Goal: Task Accomplishment & Management: Use online tool/utility

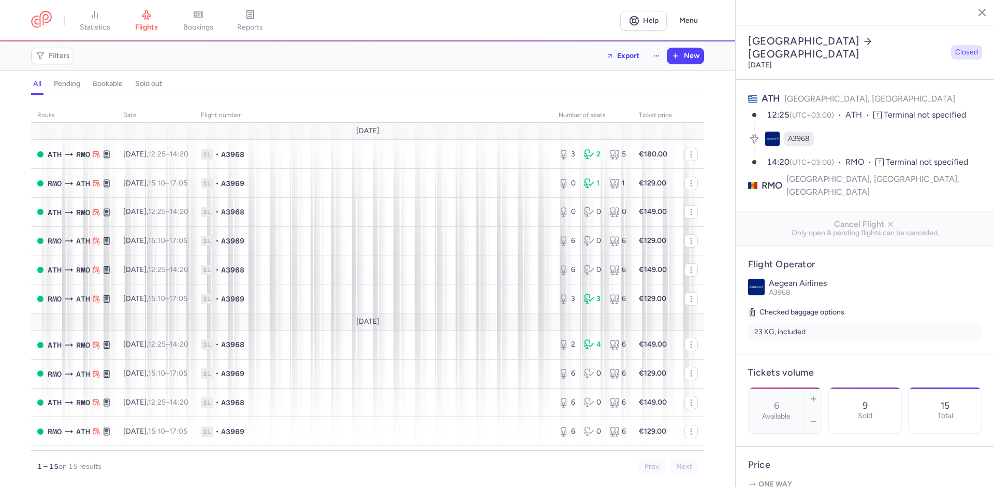
select select "hours"
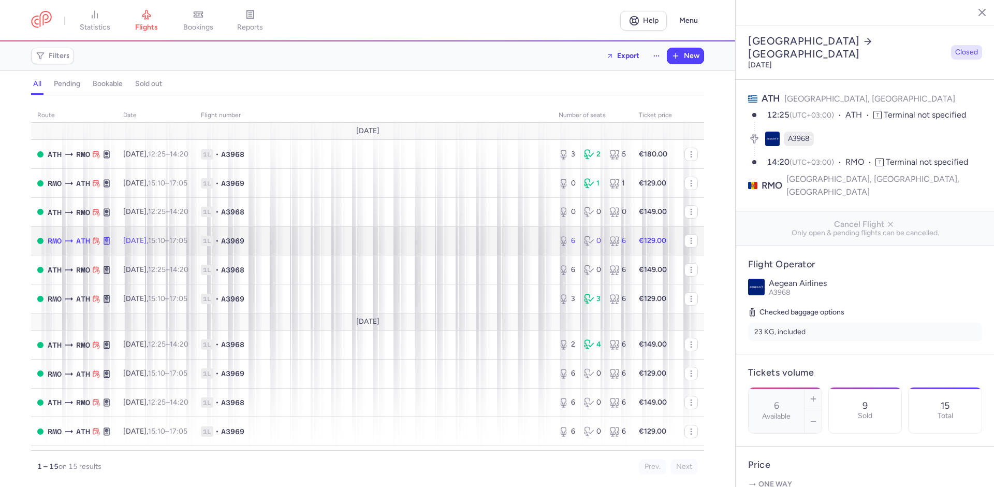
click at [656, 244] on td "€129.00" at bounding box center [655, 240] width 46 height 29
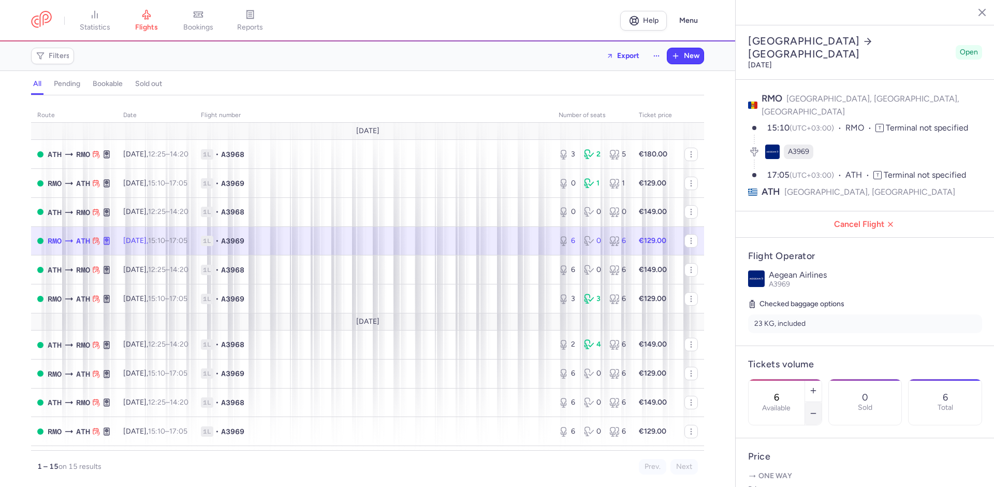
click at [817, 409] on icon "button" at bounding box center [813, 413] width 8 height 8
type input "3"
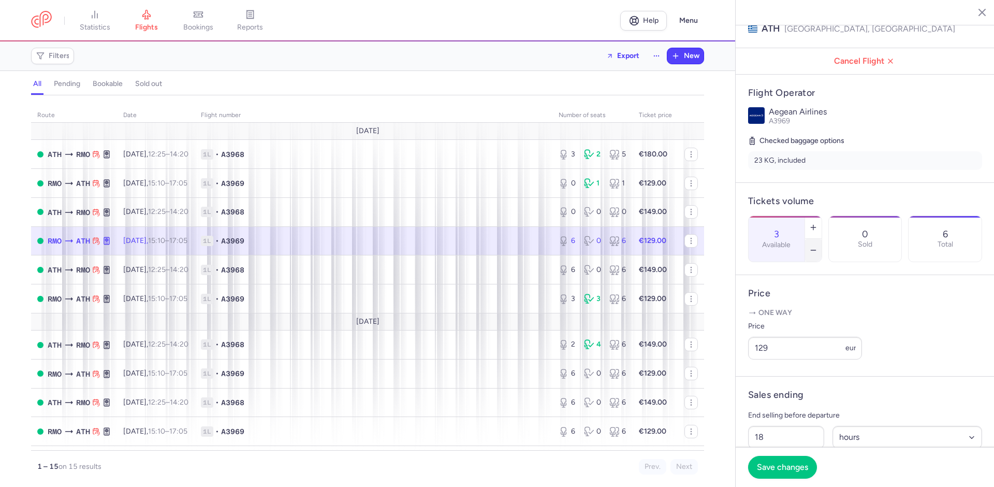
scroll to position [165, 0]
click at [763, 348] on input "129" at bounding box center [805, 346] width 114 height 23
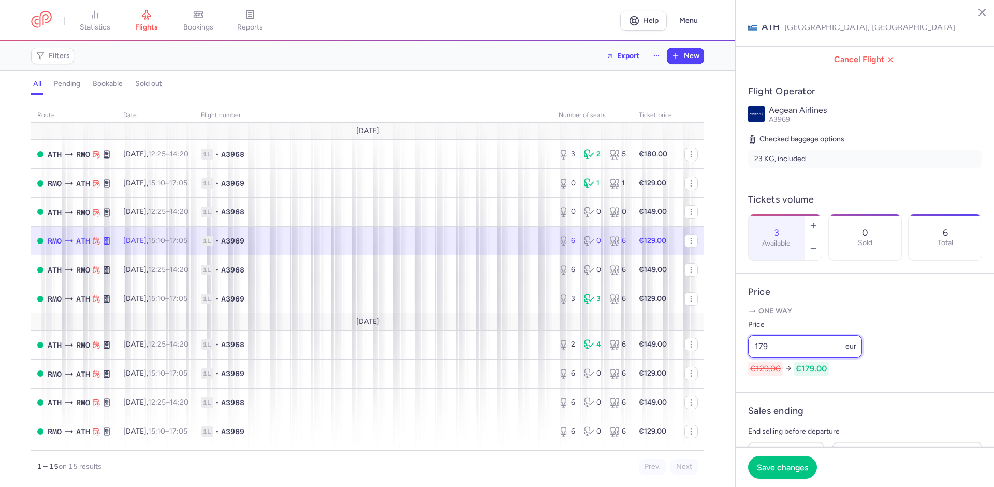
type input "179"
click at [817, 244] on icon "button" at bounding box center [813, 248] width 8 height 8
click at [801, 473] on button "Save changes" at bounding box center [782, 466] width 69 height 23
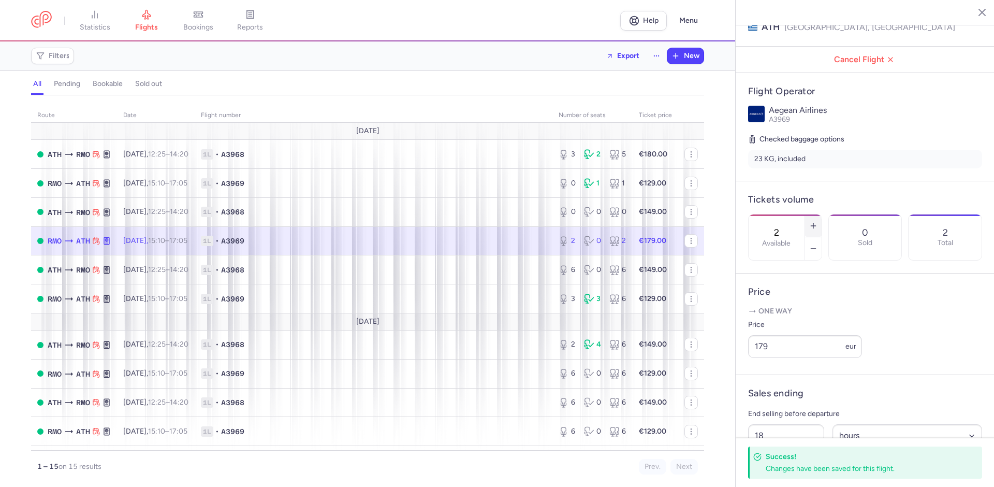
click at [817, 222] on icon "button" at bounding box center [813, 226] width 8 height 8
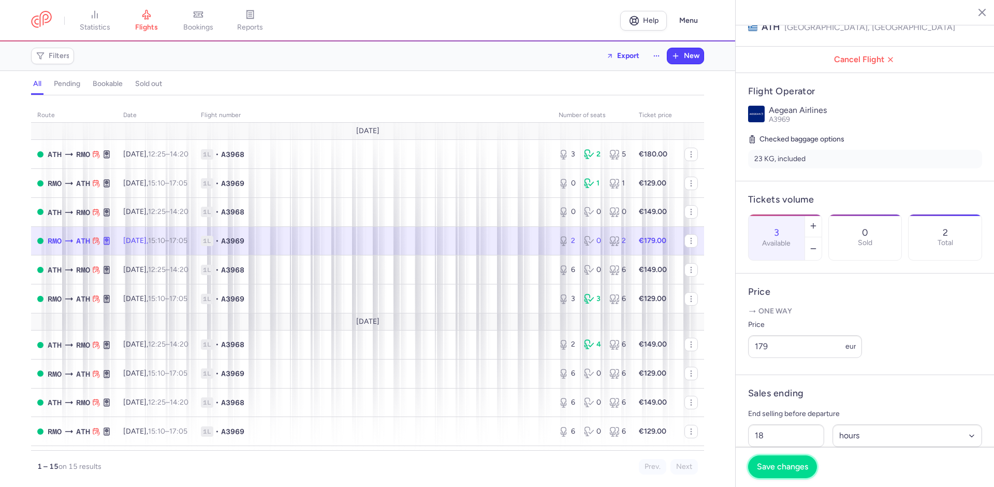
click at [801, 465] on span "Save changes" at bounding box center [782, 466] width 51 height 9
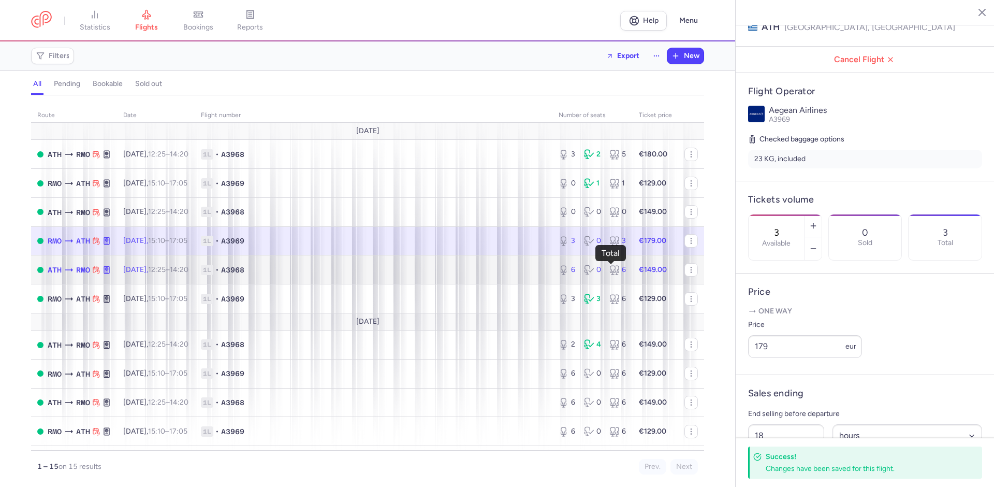
click at [618, 273] on div "6" at bounding box center [617, 269] width 17 height 10
type input "6"
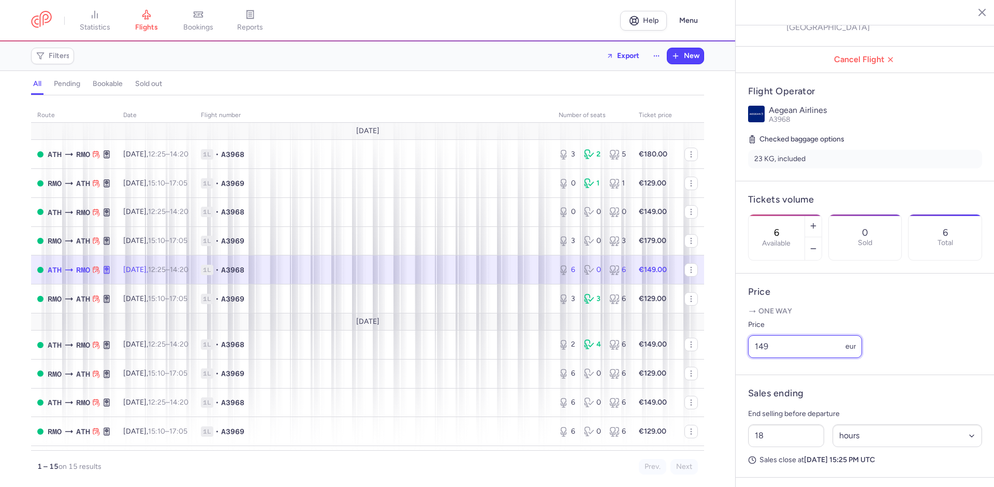
click at [765, 348] on input "149" at bounding box center [805, 346] width 114 height 23
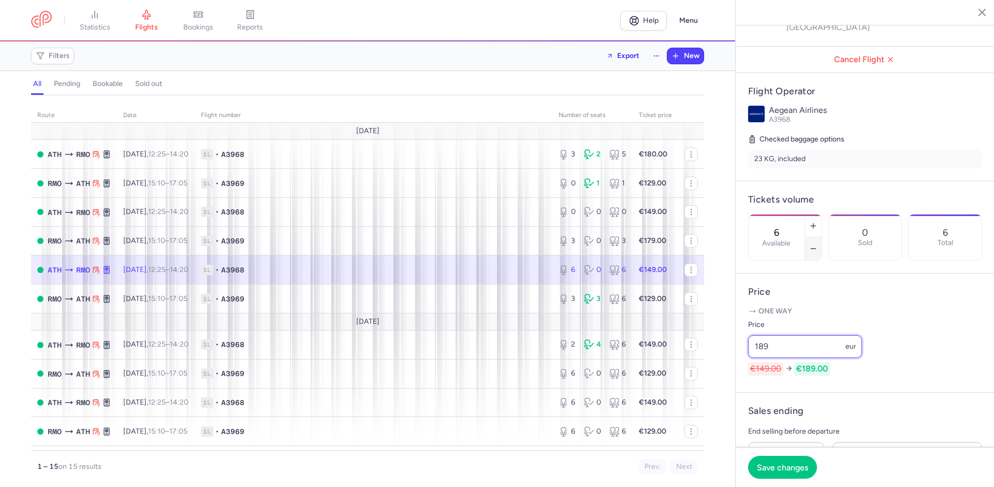
type input "189"
click at [817, 244] on icon "button" at bounding box center [813, 248] width 8 height 8
type input "3"
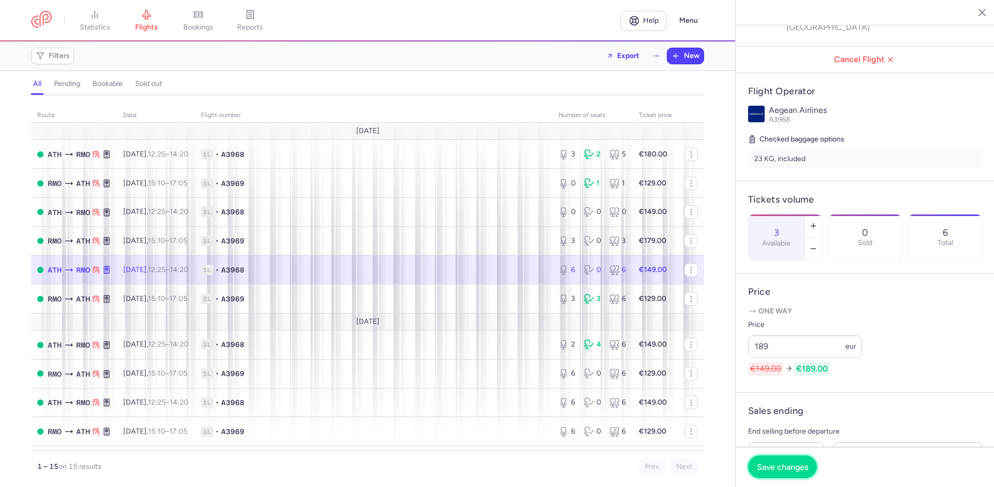
click at [790, 468] on span "Save changes" at bounding box center [782, 466] width 51 height 9
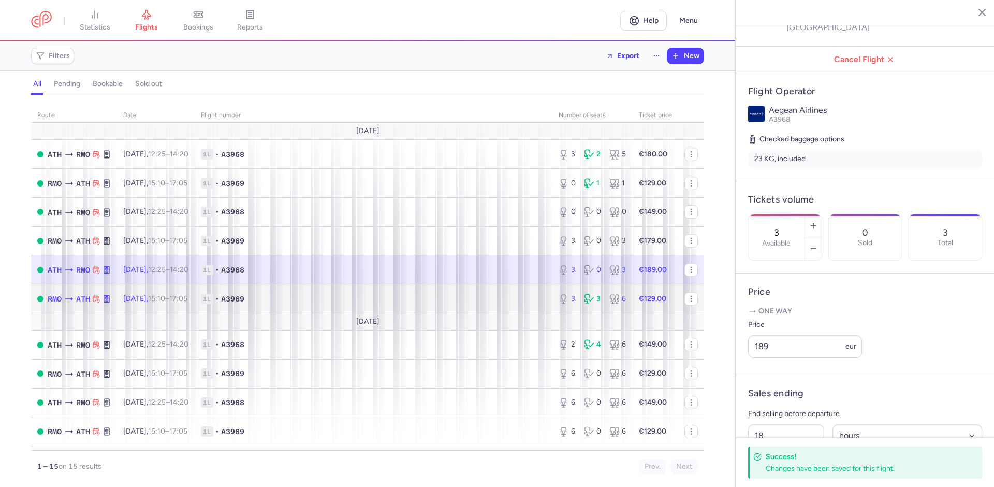
click at [639, 301] on strong "€129.00" at bounding box center [652, 298] width 27 height 9
click at [586, 296] on icon at bounding box center [589, 298] width 10 height 10
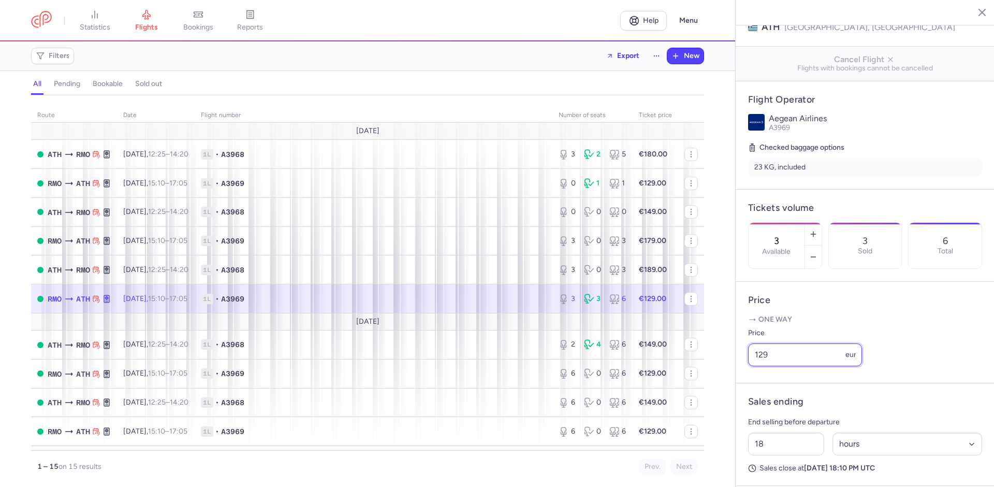
drag, startPoint x: 760, startPoint y: 357, endPoint x: 922, endPoint y: 364, distance: 161.6
click at [762, 357] on input "129" at bounding box center [805, 354] width 114 height 23
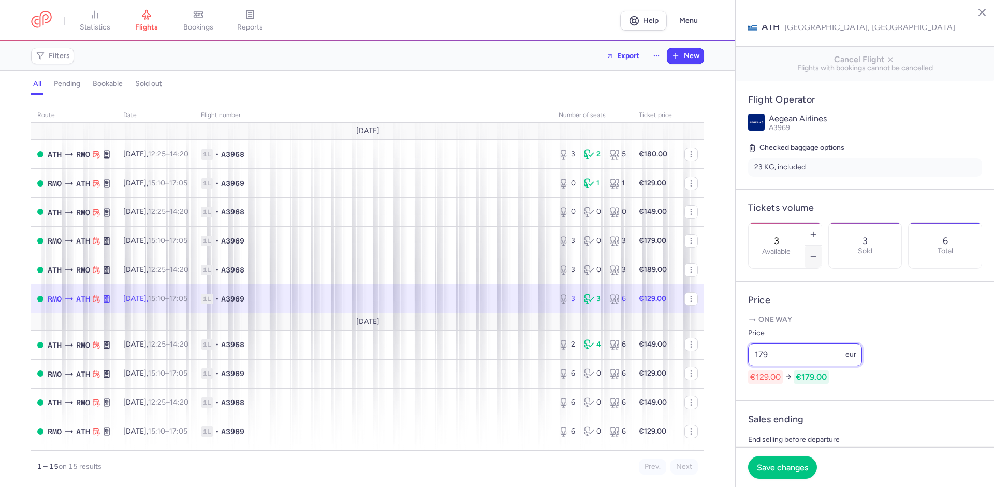
type input "179"
click at [817, 253] on icon "button" at bounding box center [813, 257] width 8 height 8
type input "2"
click at [765, 466] on span "Save changes" at bounding box center [782, 466] width 51 height 9
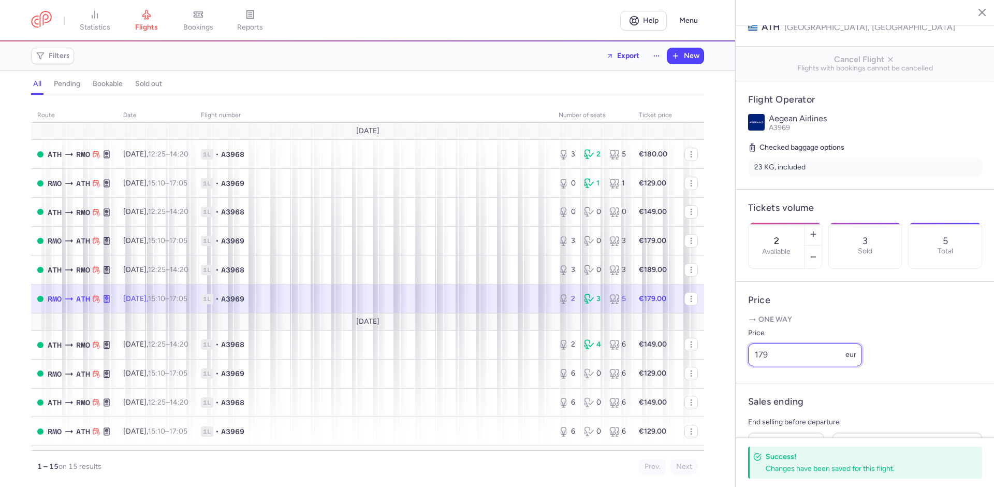
click at [764, 355] on input "179" at bounding box center [805, 354] width 114 height 23
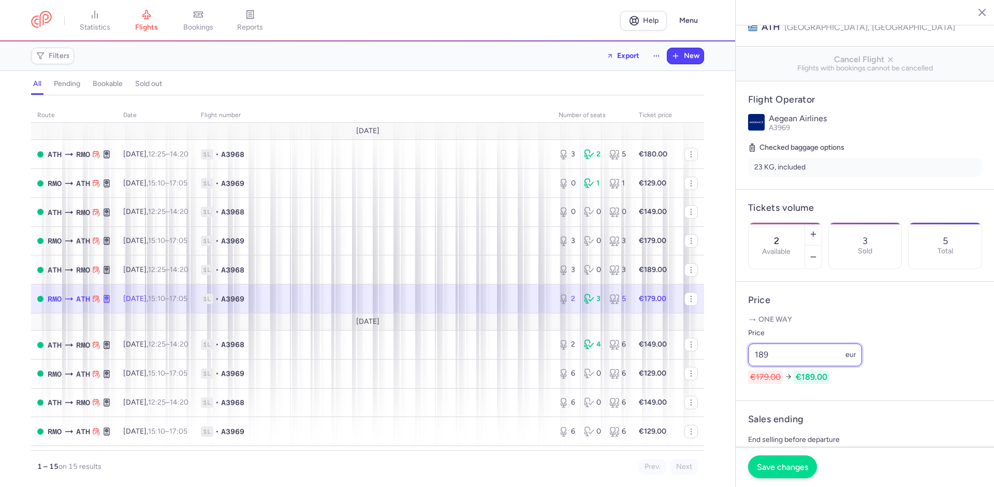
type input "189"
click at [773, 473] on button "Save changes" at bounding box center [782, 466] width 69 height 23
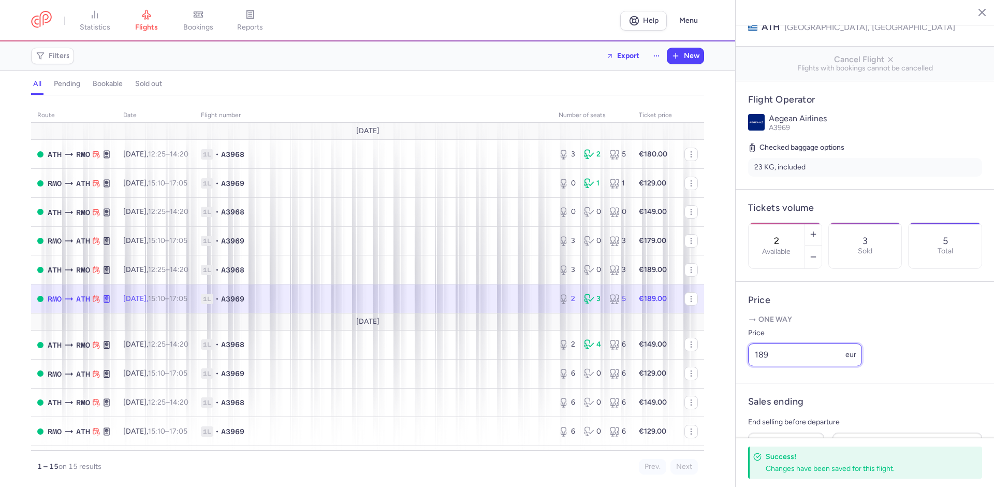
click at [763, 355] on input "189" at bounding box center [805, 354] width 114 height 23
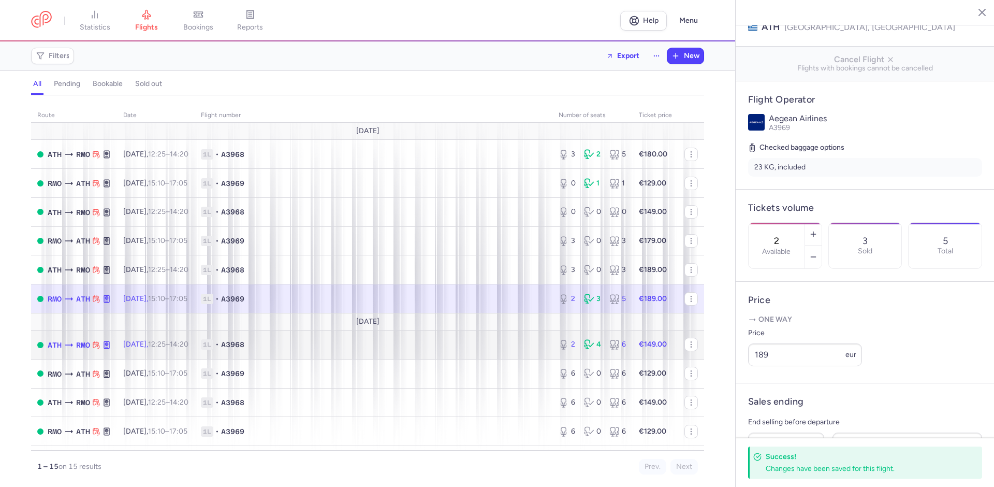
click at [651, 341] on strong "€149.00" at bounding box center [653, 344] width 28 height 9
click at [471, 349] on td "1L • A3968" at bounding box center [374, 344] width 358 height 29
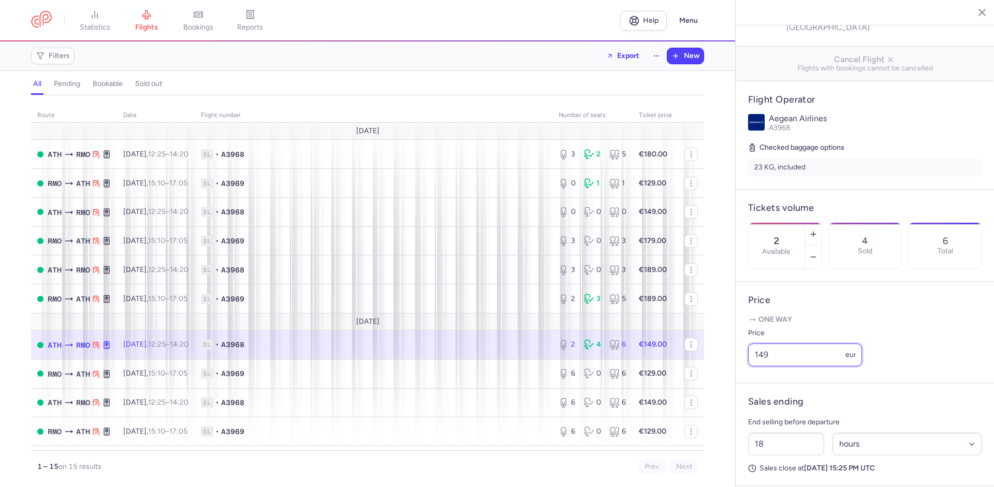
click at [759, 357] on input "149" at bounding box center [805, 354] width 114 height 23
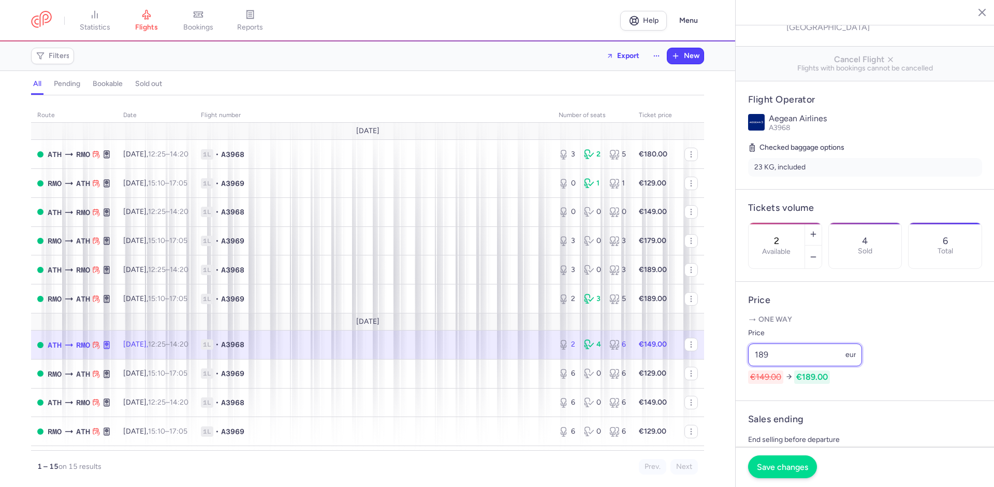
type input "189"
click at [800, 467] on span "Save changes" at bounding box center [782, 466] width 51 height 9
